Goal: Information Seeking & Learning: Learn about a topic

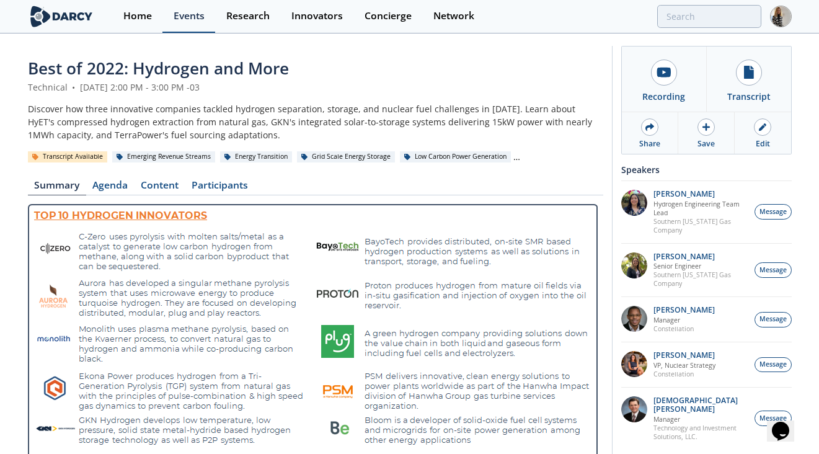
click at [199, 14] on div "Events" at bounding box center [189, 16] width 31 height 10
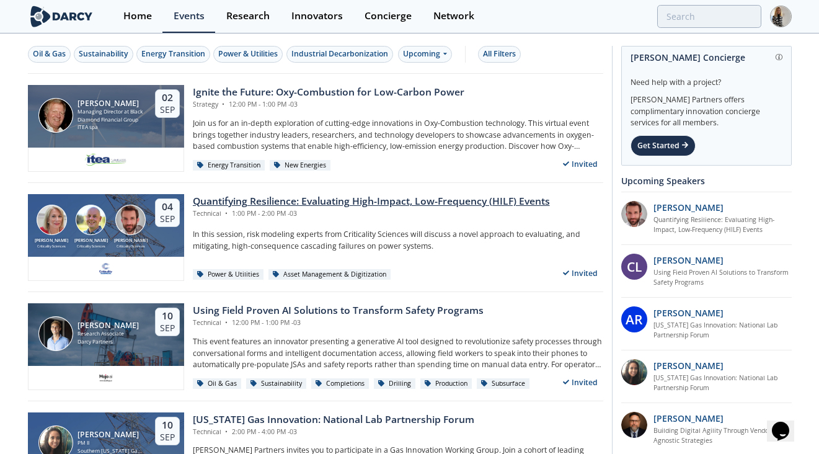
click at [387, 203] on div "Quantifying Resilience: Evaluating High-Impact, Low-Frequency (HILF) Events" at bounding box center [371, 201] width 357 height 15
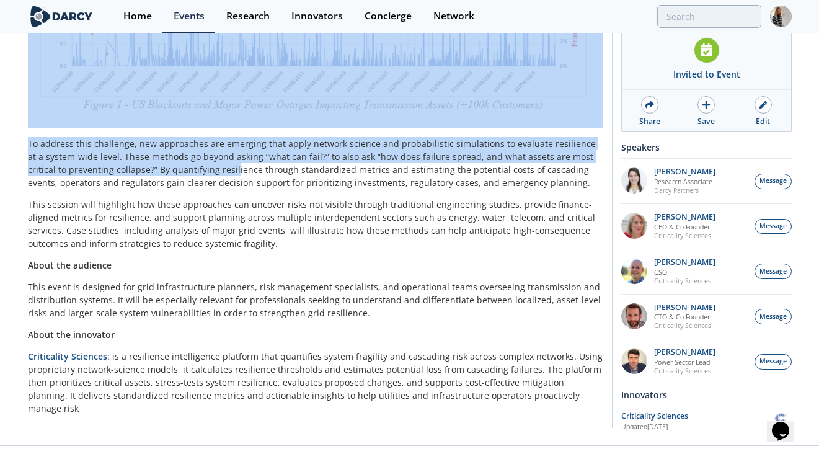
scroll to position [485, 0]
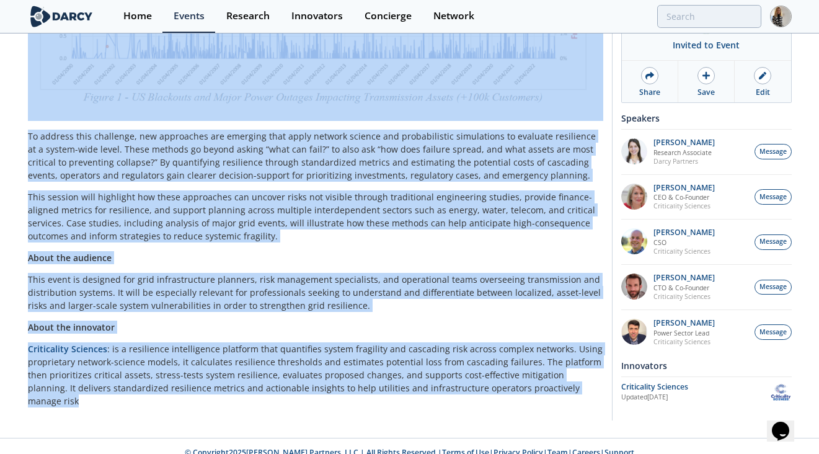
drag, startPoint x: 28, startPoint y: 68, endPoint x: 590, endPoint y: 392, distance: 648.8
copy div "Loremipsumd Sitametcon: Adipiscing Elit-Seddoe, Tem-Incididun (UTLA) Etdolo Mag…"
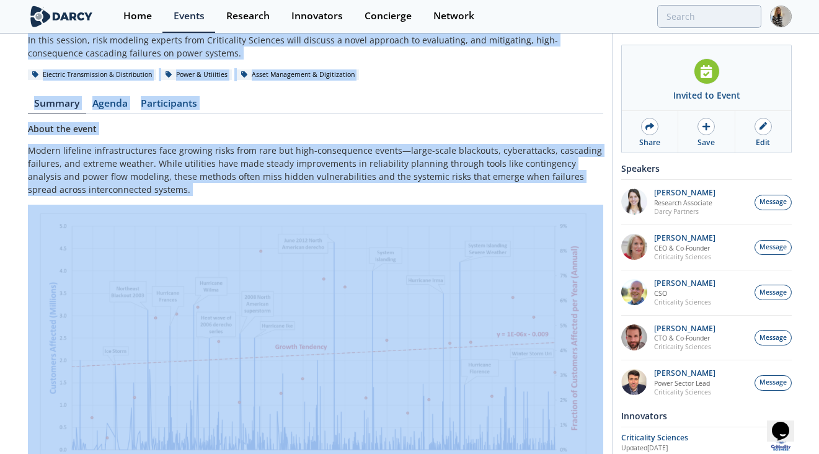
scroll to position [0, 0]
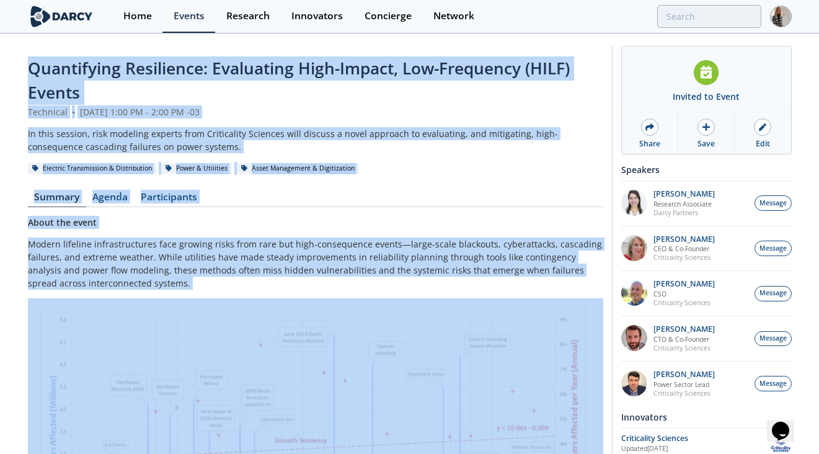
click at [439, 218] on p "About the event" at bounding box center [315, 222] width 575 height 13
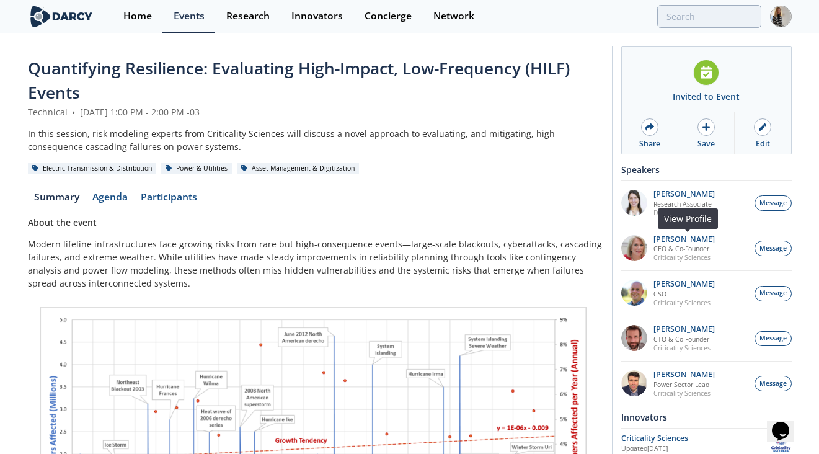
click at [656, 236] on p "[PERSON_NAME]" at bounding box center [683, 239] width 61 height 9
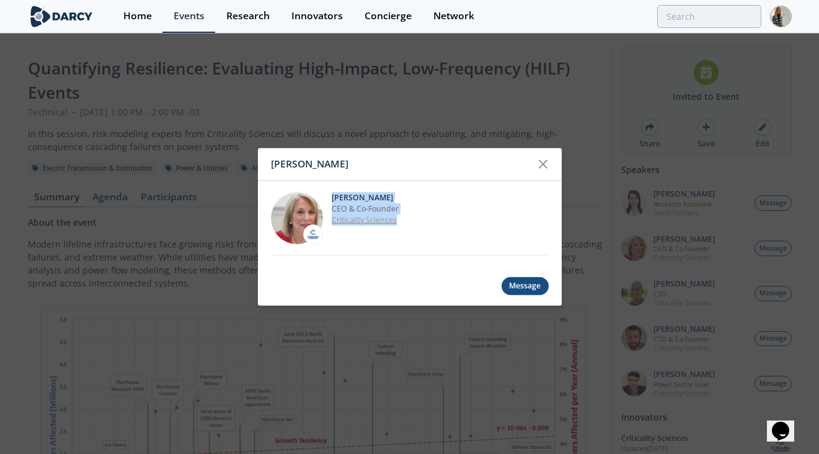
drag, startPoint x: 331, startPoint y: 196, endPoint x: 416, endPoint y: 224, distance: 90.0
click at [416, 224] on div "[PERSON_NAME] CEO & Co-Founder Criticality Sciences" at bounding box center [440, 217] width 217 height 52
copy div "[PERSON_NAME] CEO & Co-Founder Criticality Sciences"
click at [543, 165] on icon at bounding box center [542, 164] width 7 height 7
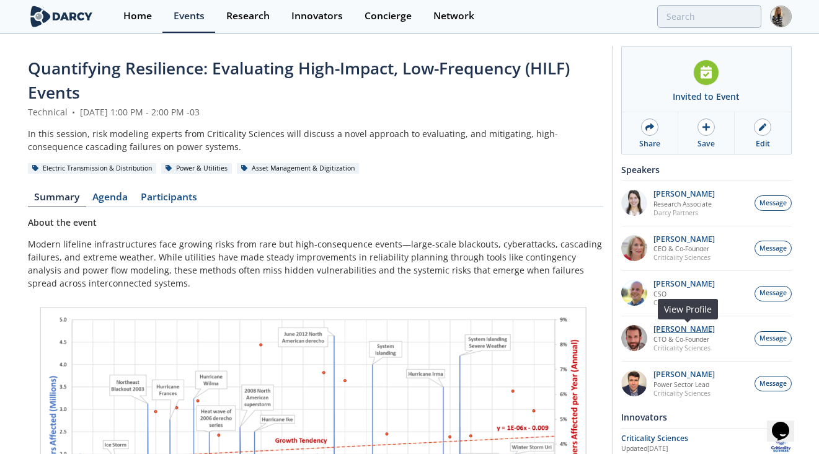
click at [679, 327] on p "[PERSON_NAME]" at bounding box center [683, 329] width 61 height 9
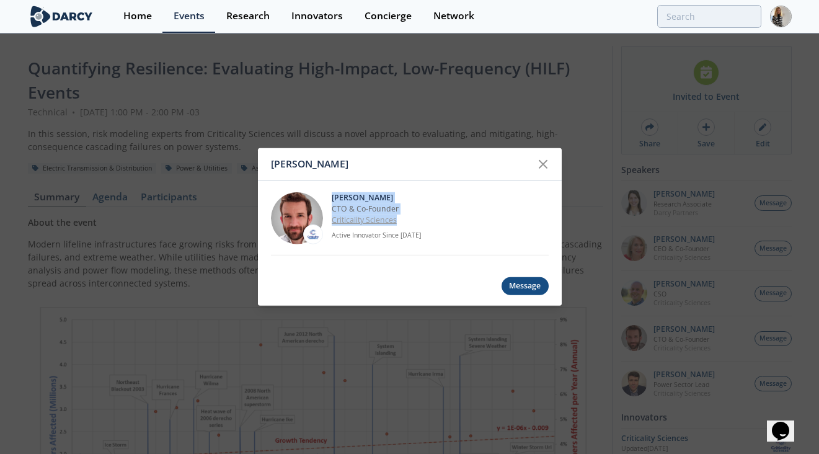
drag, startPoint x: 332, startPoint y: 198, endPoint x: 405, endPoint y: 225, distance: 77.5
click at [405, 226] on div "[PERSON_NAME] CTO & Co-Founder Criticality Sciences Active Innovator Since [DAT…" at bounding box center [440, 217] width 217 height 52
copy div "[PERSON_NAME] CTO & Co-Founder Criticality Sciences"
click at [544, 157] on icon at bounding box center [542, 164] width 15 height 15
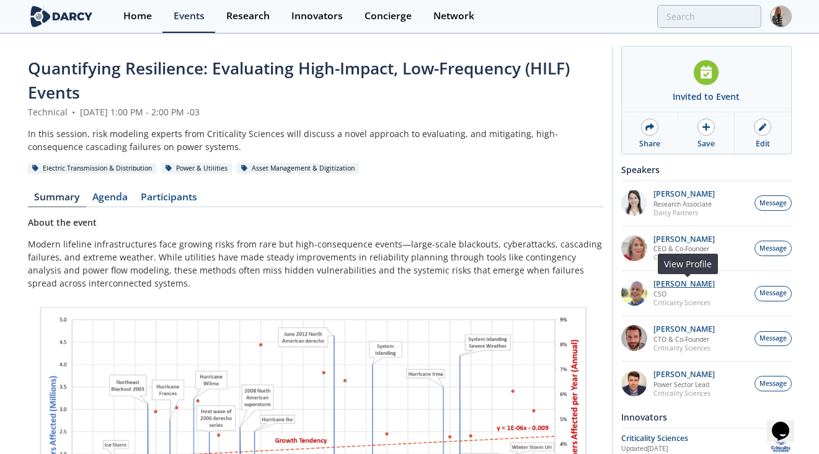
click at [661, 283] on p "[PERSON_NAME]" at bounding box center [683, 283] width 61 height 9
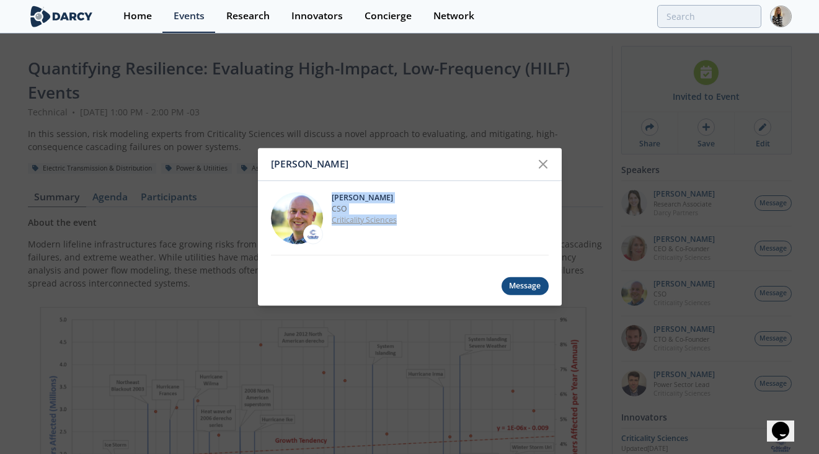
drag, startPoint x: 332, startPoint y: 195, endPoint x: 402, endPoint y: 222, distance: 74.9
click at [407, 222] on div "[PERSON_NAME] CSO Criticality Sciences" at bounding box center [440, 217] width 217 height 52
copy div "[PERSON_NAME] CSO Criticality Sciences"
click at [534, 162] on div at bounding box center [543, 164] width 24 height 24
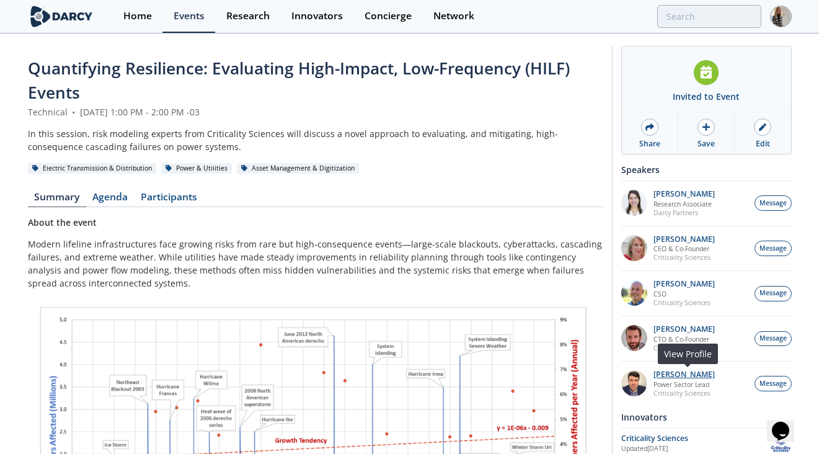
click at [685, 376] on p "[PERSON_NAME]" at bounding box center [683, 374] width 61 height 9
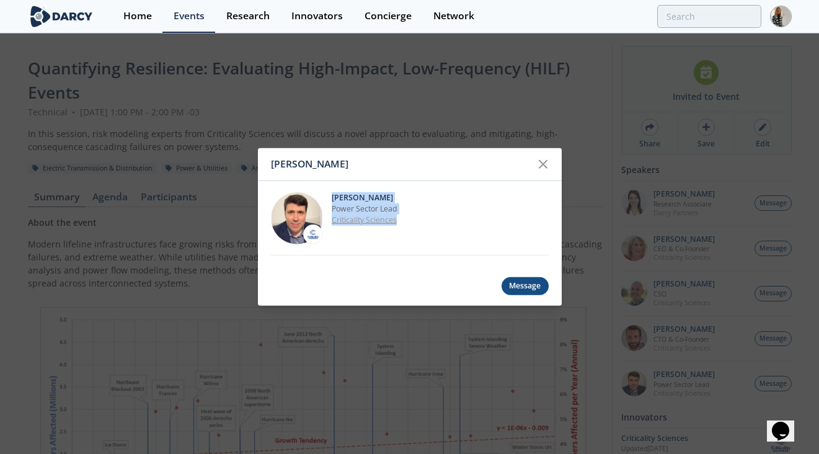
drag, startPoint x: 330, startPoint y: 199, endPoint x: 398, endPoint y: 221, distance: 71.7
click at [402, 223] on div "[PERSON_NAME] Power Sector Lead Criticality Sciences" at bounding box center [410, 218] width 278 height 74
copy div "[PERSON_NAME] Power Sector Lead Criticality Sciences"
click at [545, 159] on icon at bounding box center [542, 164] width 15 height 15
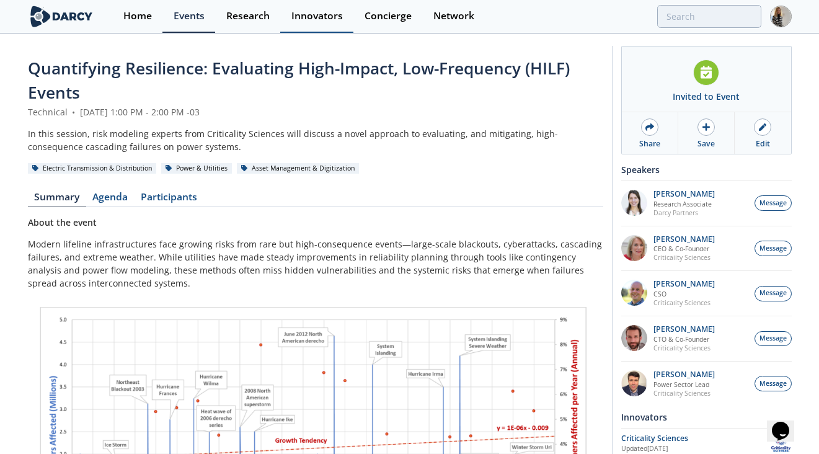
click at [309, 17] on div "Innovators" at bounding box center [316, 16] width 51 height 10
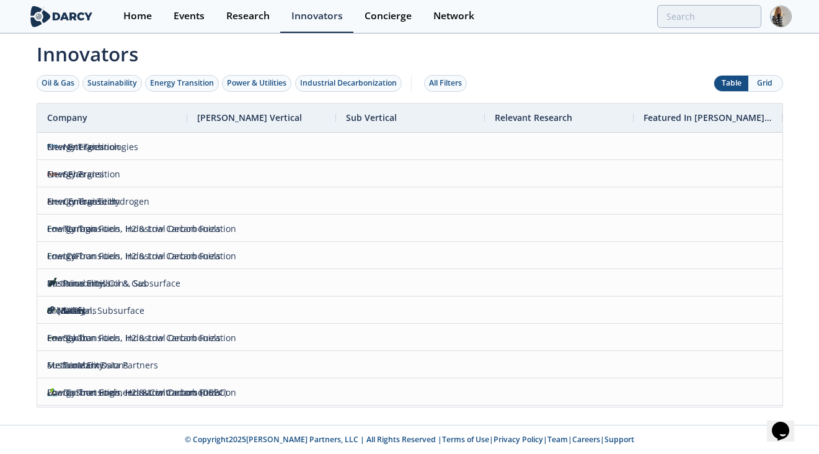
click at [252, 92] on div "Oil & Gas Sustainability Energy Transition Power & Utilities Industrial Decarbo…" at bounding box center [254, 83] width 435 height 38
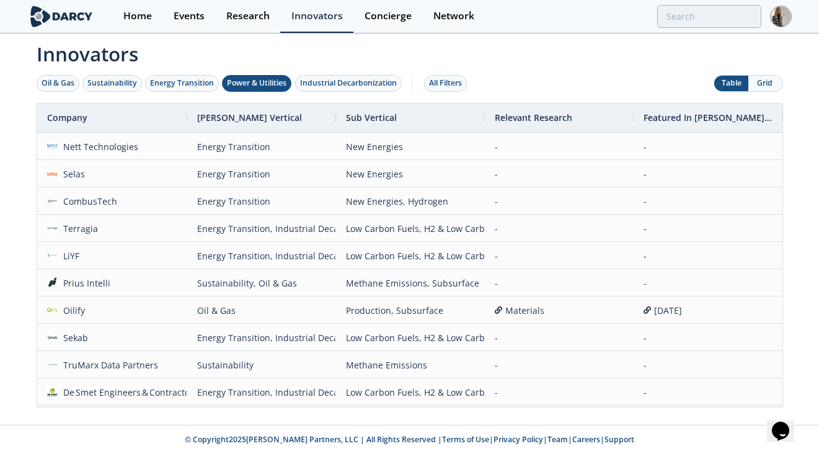
click at [253, 85] on div "Power & Utilities" at bounding box center [256, 82] width 59 height 11
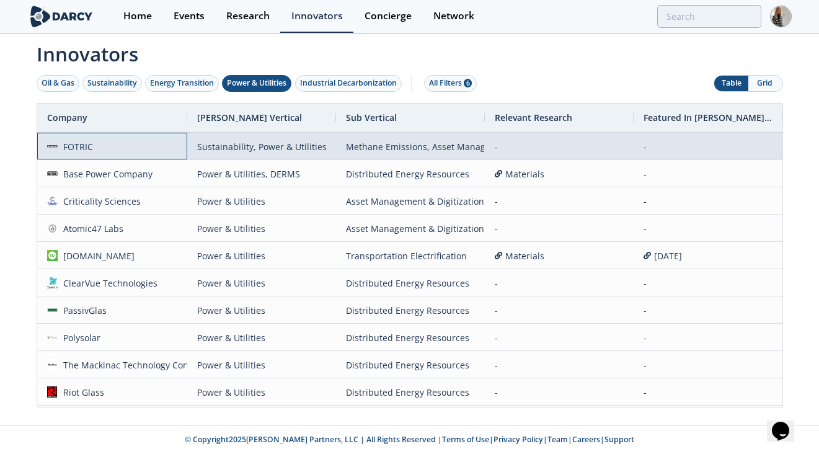
click at [159, 144] on span "FOTRIC" at bounding box center [112, 146] width 130 height 27
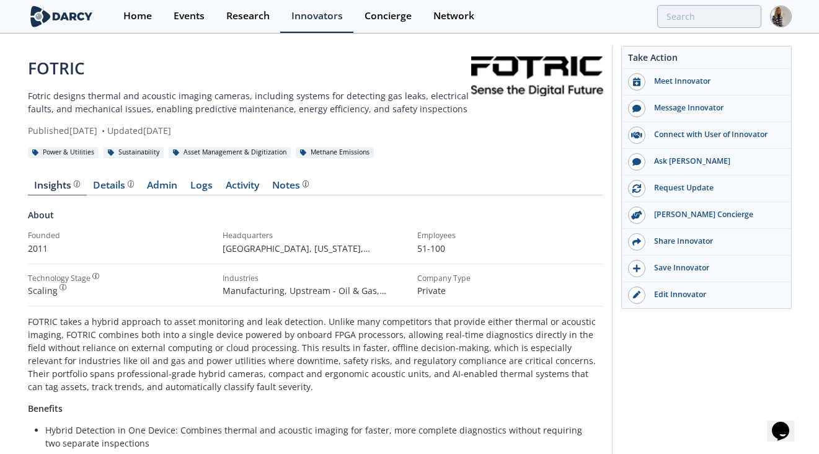
click at [59, 67] on div "FOTRIC" at bounding box center [249, 68] width 443 height 24
copy div "FOTRIC"
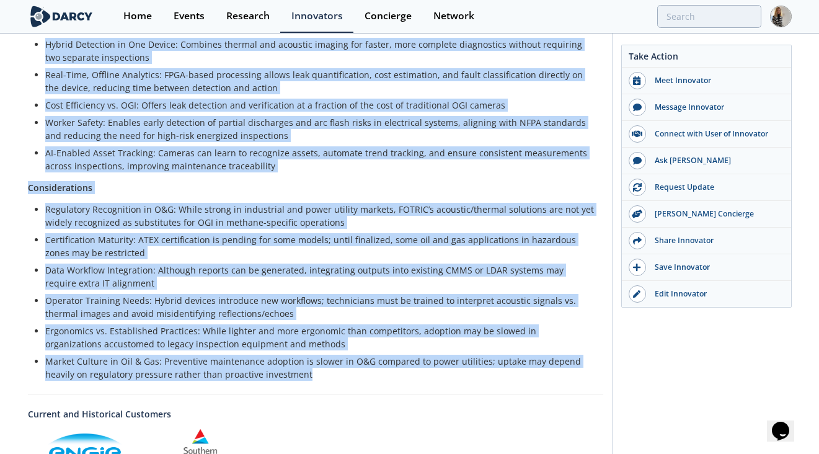
scroll to position [391, 0]
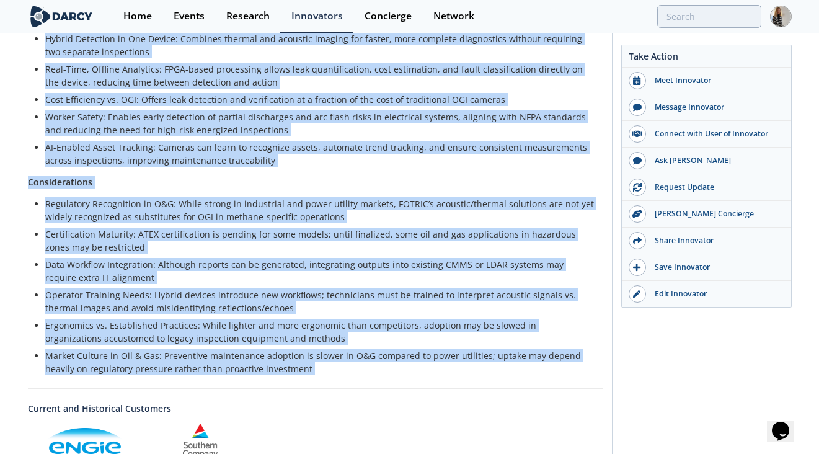
drag, startPoint x: 27, startPoint y: 93, endPoint x: 410, endPoint y: 385, distance: 481.5
click at [410, 385] on div "FOTRIC Fotric designs thermal and acoustic imaging cameras, including systems f…" at bounding box center [315, 137] width 575 height 944
copy div "Loremi dolorsi ametcon adi elitsedd eiusmod tempori, utlaboree dolorem ali enim…"
